Goal: Task Accomplishment & Management: Complete application form

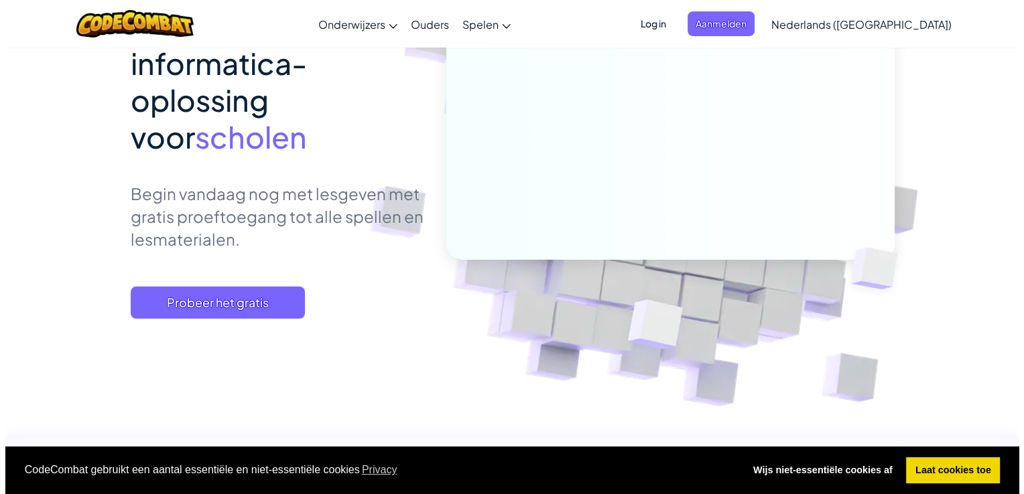
scroll to position [174, 0]
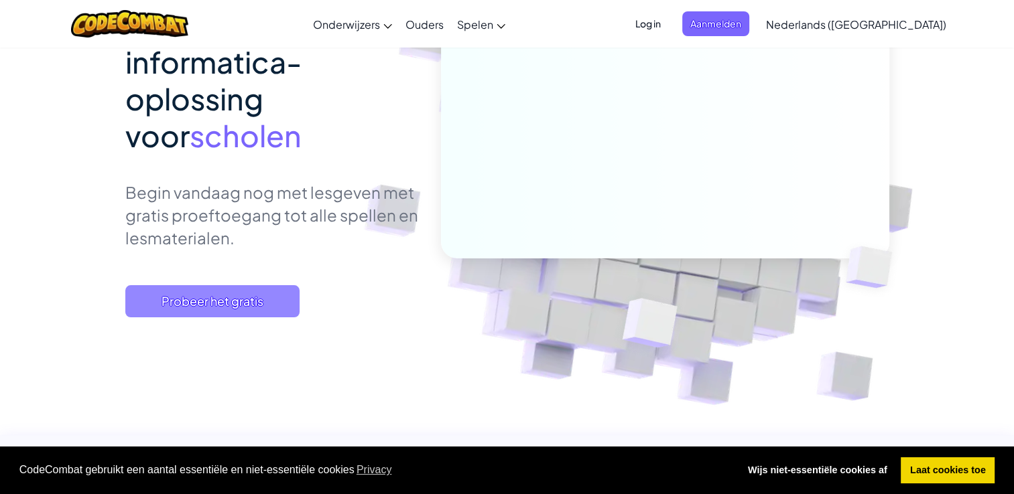
drag, startPoint x: 0, startPoint y: 0, endPoint x: 283, endPoint y: 295, distance: 409.0
click at [283, 295] on span "Probeer het gratis" at bounding box center [212, 301] width 174 height 32
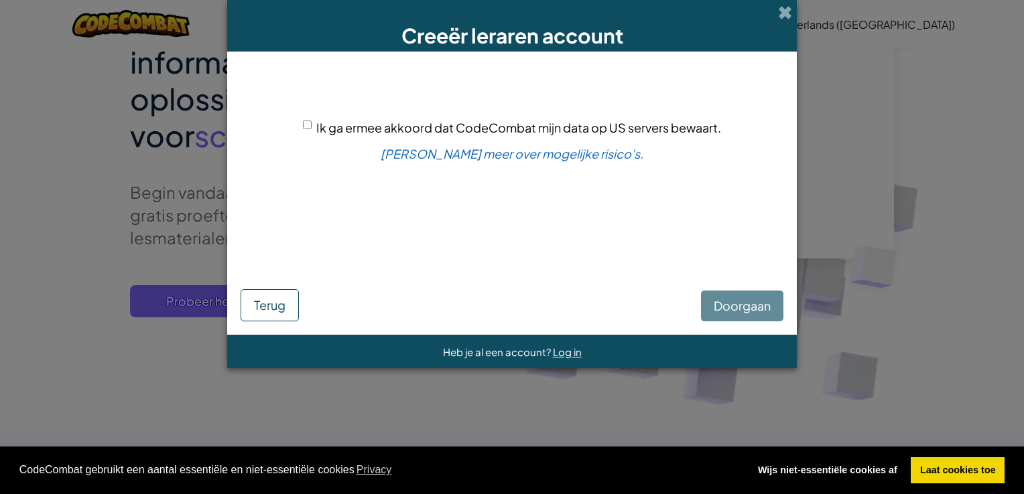
click at [734, 293] on div "Doorgaan Terug" at bounding box center [512, 289] width 543 height 64
click at [734, 304] on div "Doorgaan Terug" at bounding box center [512, 289] width 543 height 64
click at [529, 152] on link "[PERSON_NAME] meer over mogelijke risico's." at bounding box center [512, 153] width 263 height 15
click at [742, 302] on div "Doorgaan Terug" at bounding box center [512, 289] width 543 height 64
click at [587, 153] on link "[PERSON_NAME] meer over mogelijke risico's." at bounding box center [512, 153] width 263 height 15
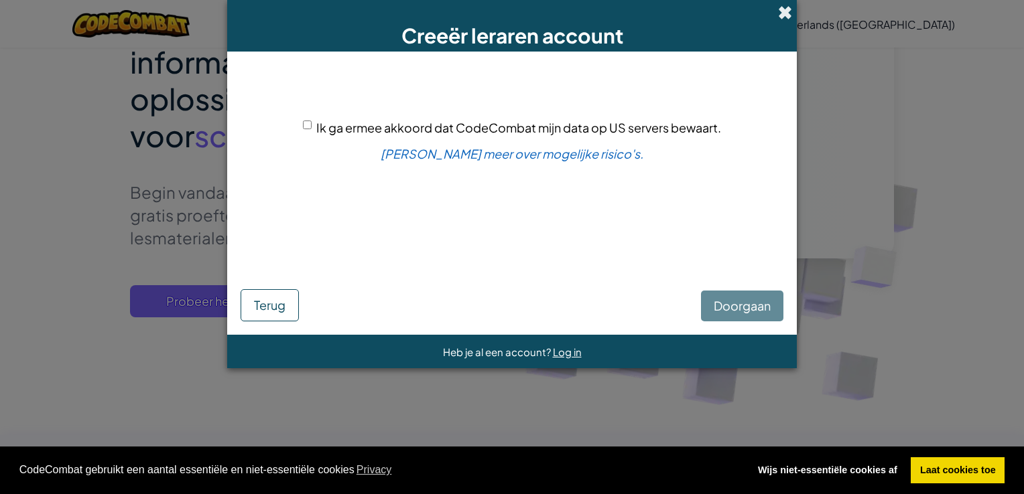
click at [784, 17] on span at bounding box center [785, 12] width 14 height 14
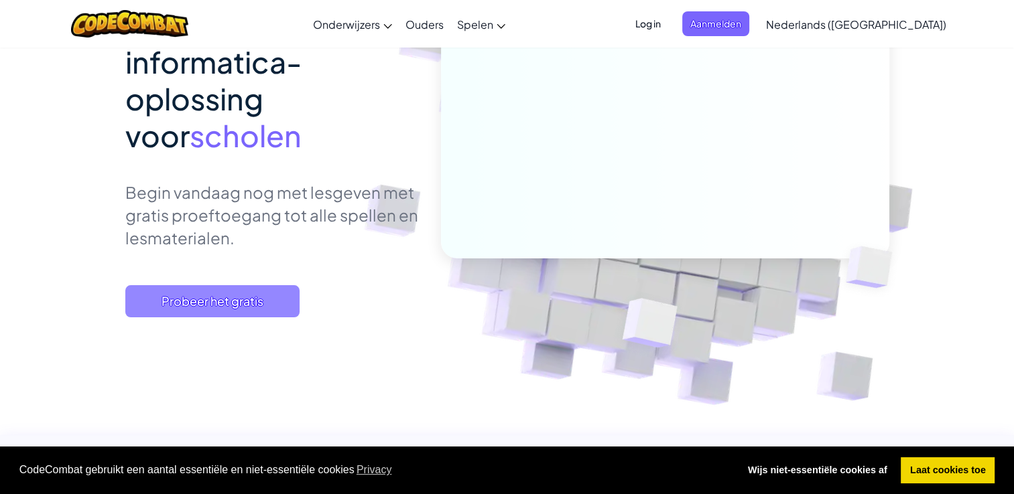
click at [220, 302] on span "Probeer het gratis" at bounding box center [212, 301] width 174 height 32
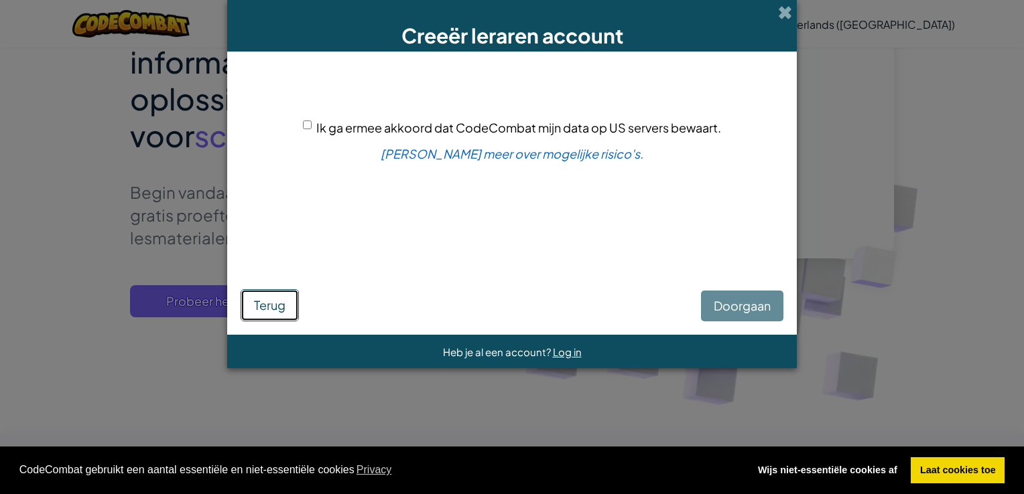
click at [281, 312] on span "Terug" at bounding box center [269, 304] width 31 height 15
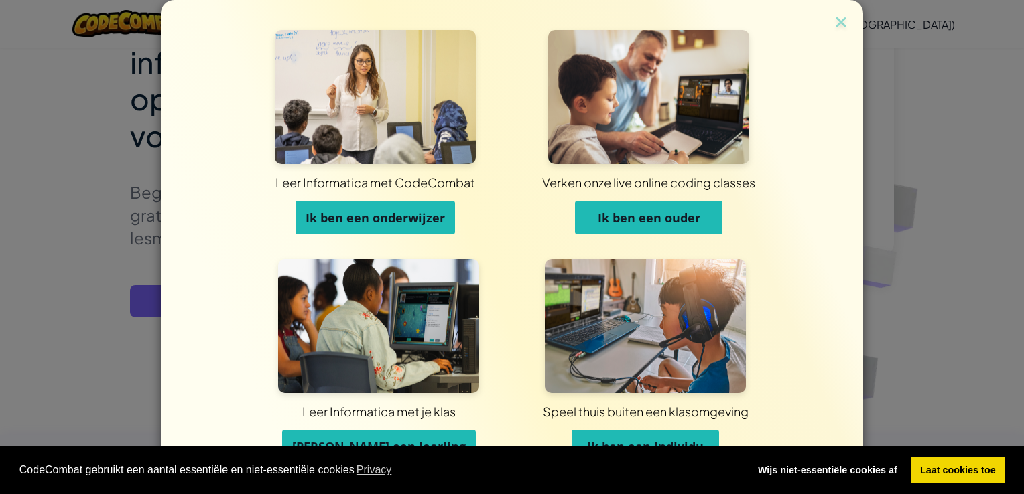
scroll to position [36, 0]
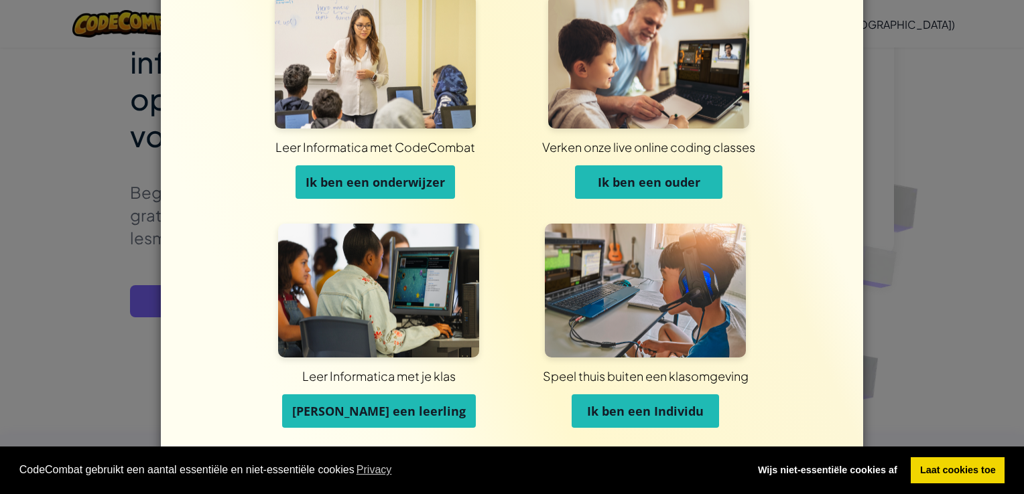
click at [643, 193] on button "Ik ben een ouder" at bounding box center [648, 182] width 147 height 34
